Goal: Check status: Check status

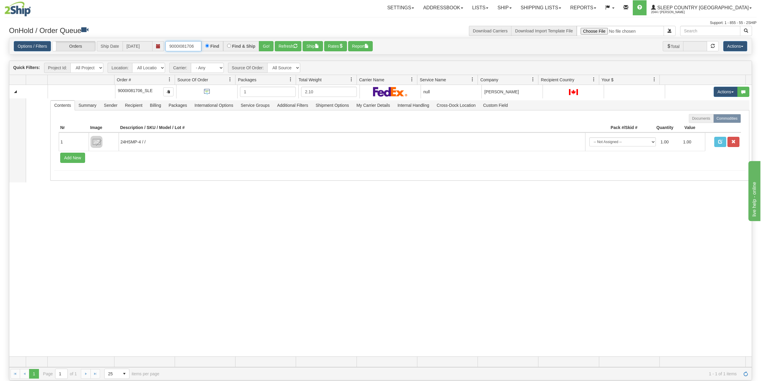
click at [182, 47] on input "9000I081706" at bounding box center [183, 46] width 36 height 10
paste input "7I057013"
type input "9007I057013"
click at [267, 46] on button "Go!" at bounding box center [266, 46] width 15 height 10
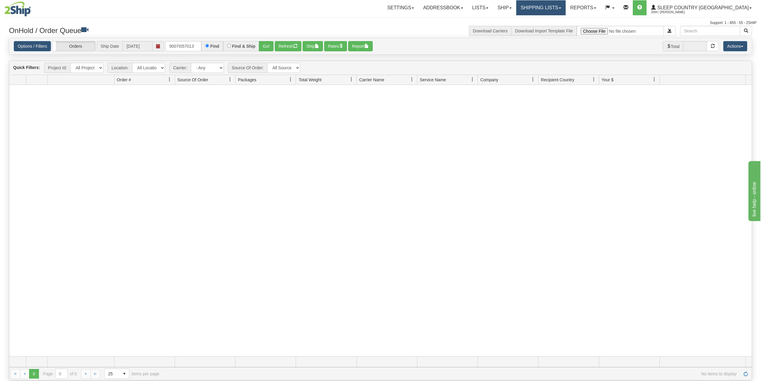
click at [566, 10] on link "Shipping lists" at bounding box center [540, 7] width 49 height 15
click at [565, 25] on link "Search Shipment History" at bounding box center [536, 29] width 58 height 8
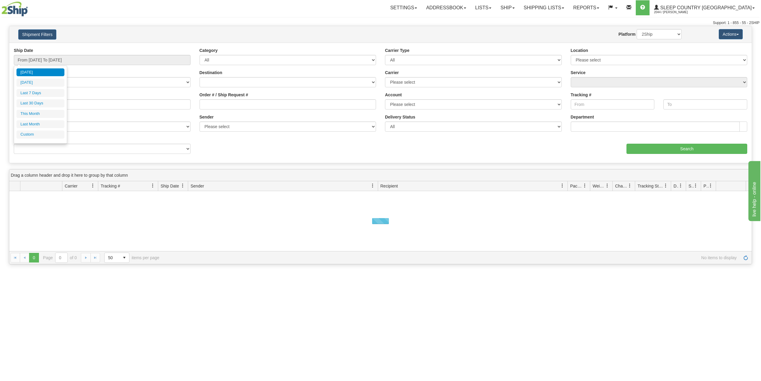
click at [45, 102] on li "Last 30 Days" at bounding box center [40, 103] width 48 height 8
type input "From [DATE] To [DATE]"
drag, startPoint x: 0, startPoint y: 0, endPoint x: 45, endPoint y: 102, distance: 111.3
click at [45, 102] on input "Reference / PO" at bounding box center [102, 104] width 177 height 10
paste input "9007I057013"
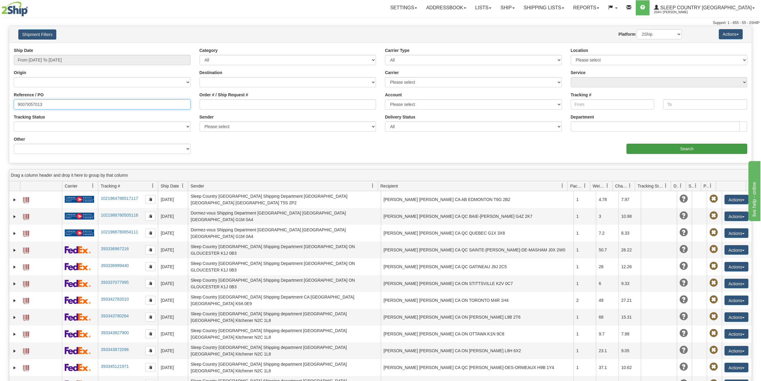
type input "9007I057013"
click at [647, 144] on input "Search" at bounding box center [687, 149] width 121 height 10
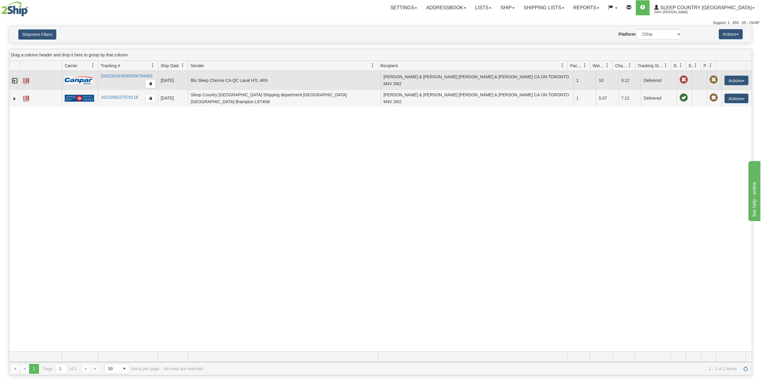
click at [14, 82] on link "Expand" at bounding box center [15, 81] width 6 height 6
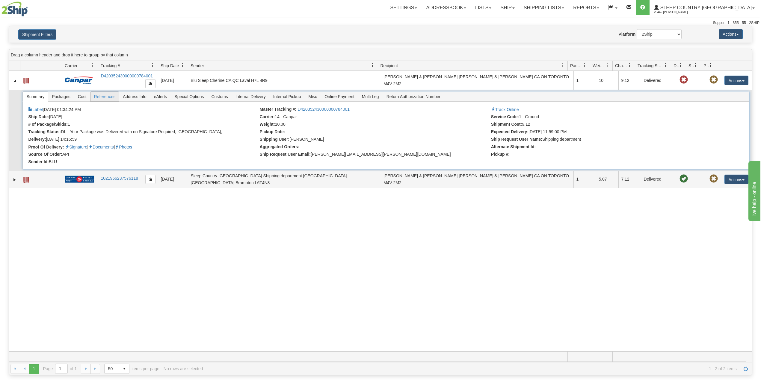
click at [108, 95] on span "References" at bounding box center [104, 97] width 29 height 10
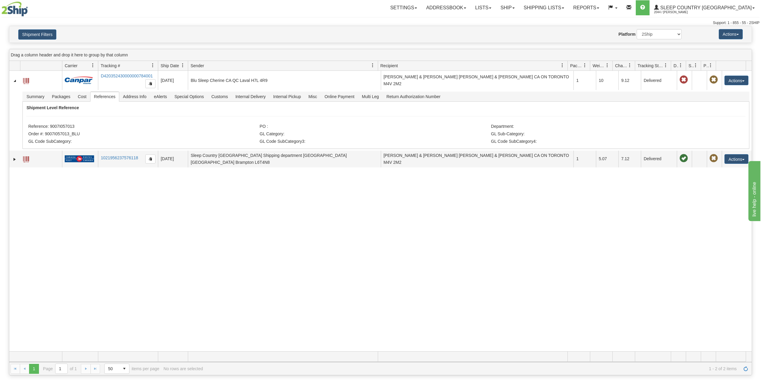
click at [232, 33] on div "Website Agent Nothing selected Client User Platform 2Ship Imported" at bounding box center [411, 34] width 550 height 10
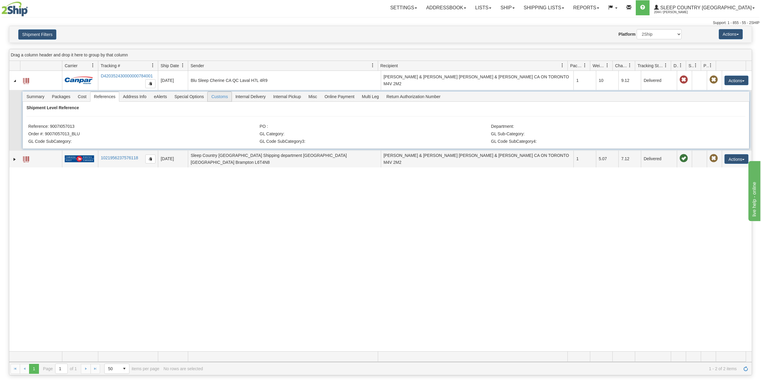
click at [228, 94] on span "Customs" at bounding box center [220, 97] width 24 height 10
